Goal: Navigation & Orientation: Find specific page/section

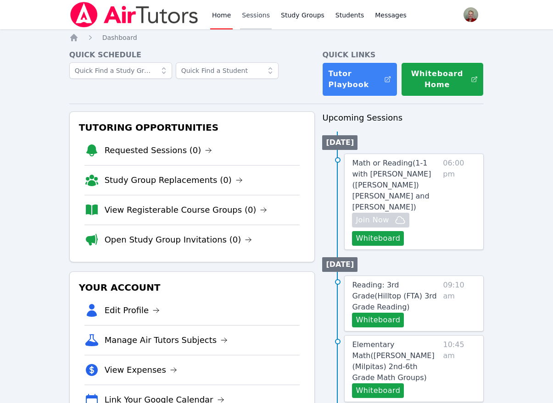
click at [258, 19] on link "Sessions" at bounding box center [256, 14] width 32 height 29
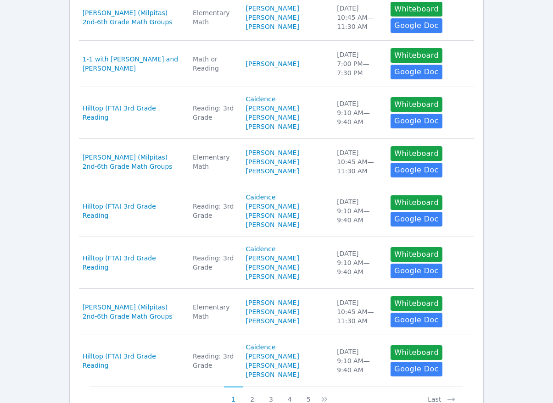
scroll to position [358, 0]
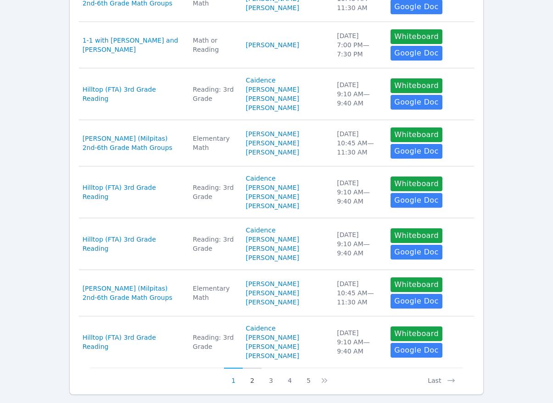
click at [251, 368] on button "2" at bounding box center [252, 376] width 19 height 17
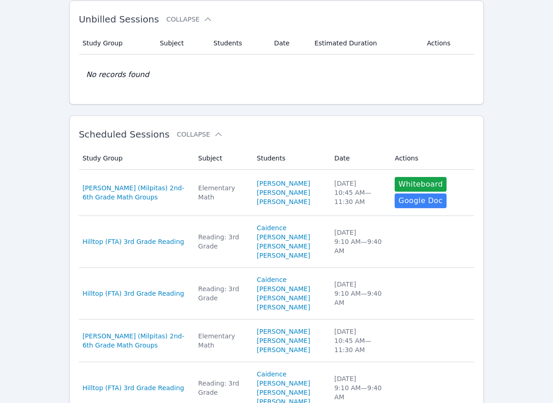
scroll to position [0, 0]
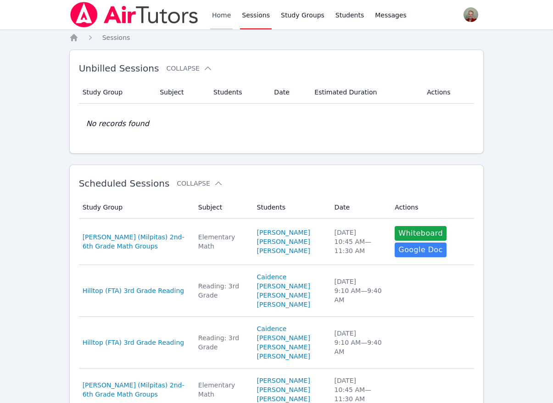
click at [220, 12] on link "Home" at bounding box center [221, 14] width 22 height 29
